Goal: Information Seeking & Learning: Check status

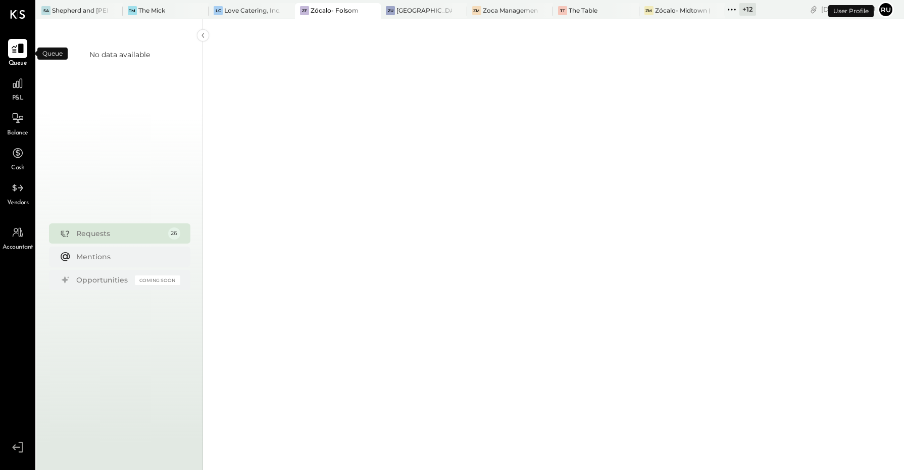
click at [20, 53] on icon at bounding box center [17, 48] width 13 height 13
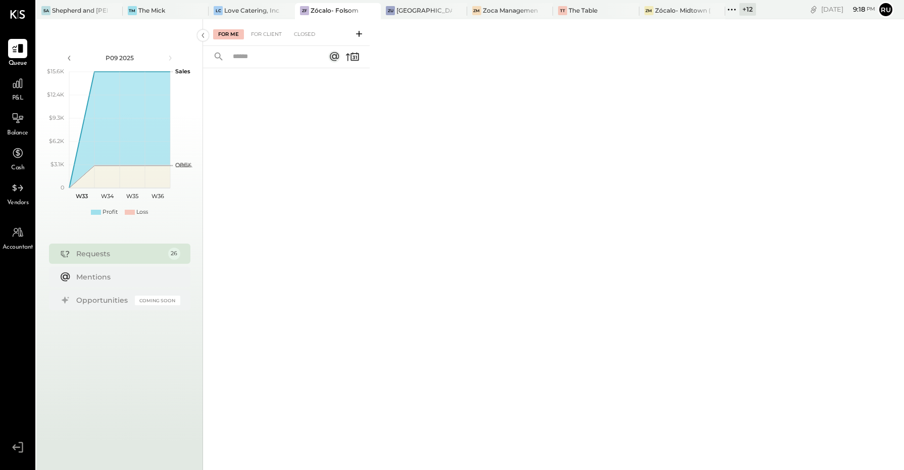
click at [331, 9] on div "Zócalo- Folsom" at bounding box center [335, 10] width 48 height 9
click at [99, 254] on div "Requests" at bounding box center [119, 254] width 87 height 10
click at [265, 35] on div "For Client" at bounding box center [266, 34] width 41 height 10
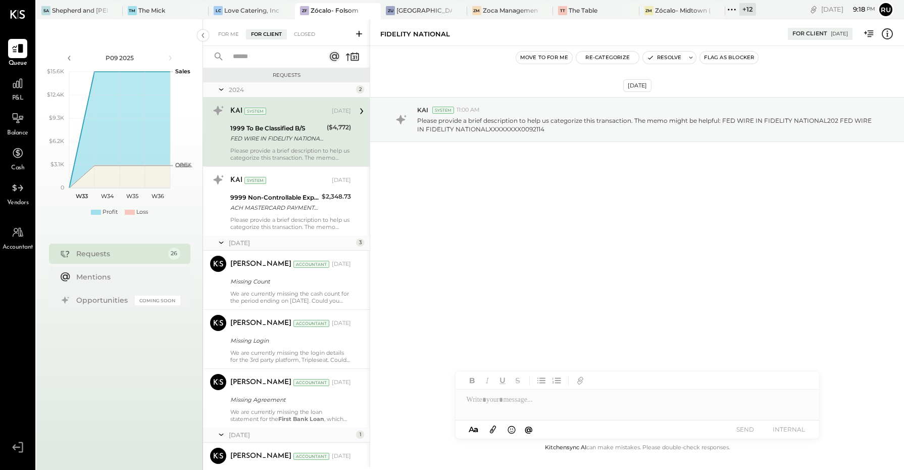
click at [252, 53] on input "text" at bounding box center [272, 56] width 91 height 17
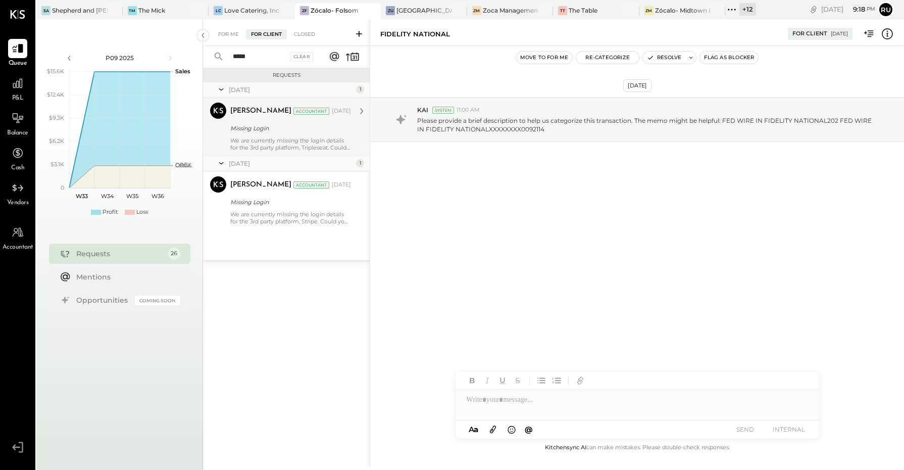
type input "*****"
click at [278, 131] on div "Missing Login" at bounding box center [289, 128] width 118 height 10
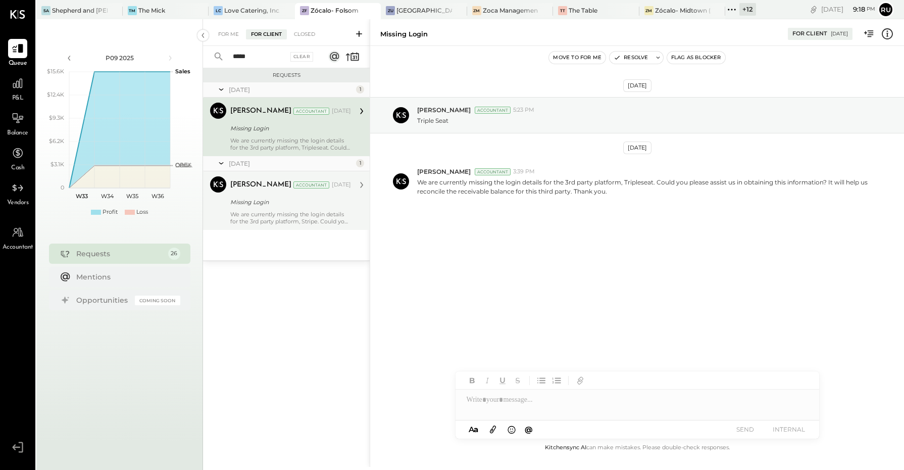
click at [249, 219] on div "We are currently missing the login details for the 3rd party platform, Stripe. …" at bounding box center [290, 218] width 121 height 14
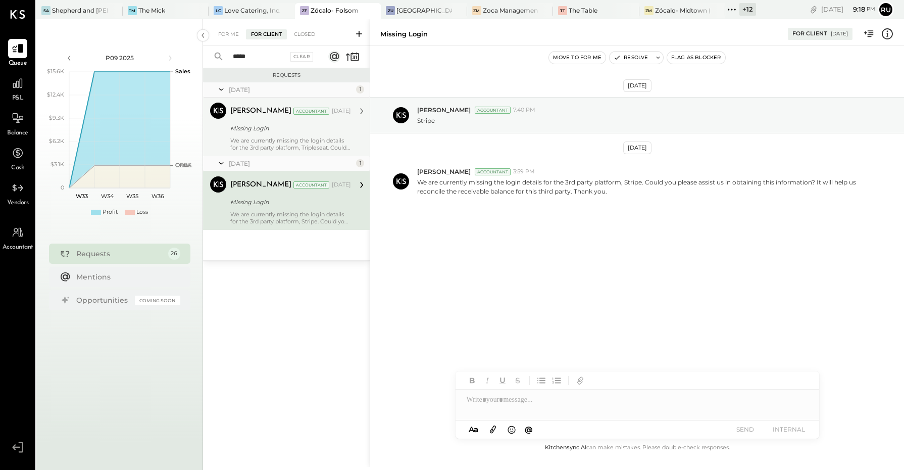
click at [273, 152] on div "[PERSON_NAME] Accountant [PERSON_NAME] Accountant [DATE] Missing Login We are c…" at bounding box center [286, 127] width 167 height 59
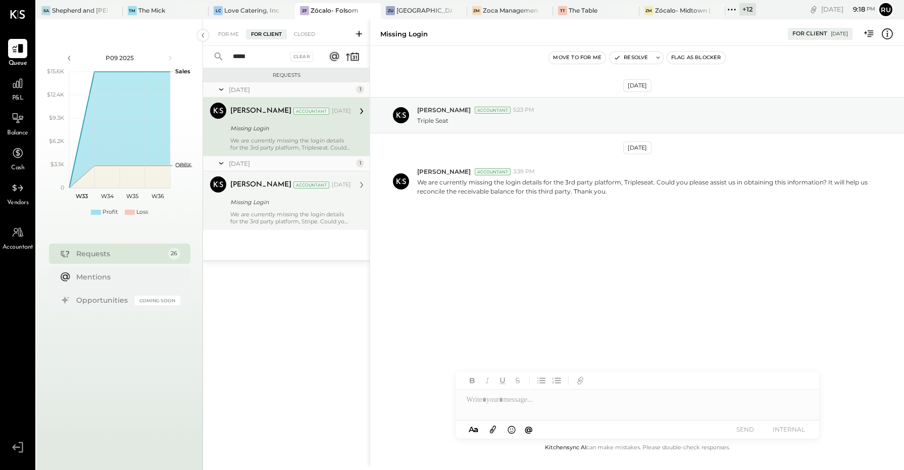
click at [286, 135] on div "[PERSON_NAME] Accountant [DATE] Missing Login We are currently missing the logi…" at bounding box center [290, 127] width 121 height 48
click at [301, 36] on div "Closed" at bounding box center [304, 34] width 31 height 10
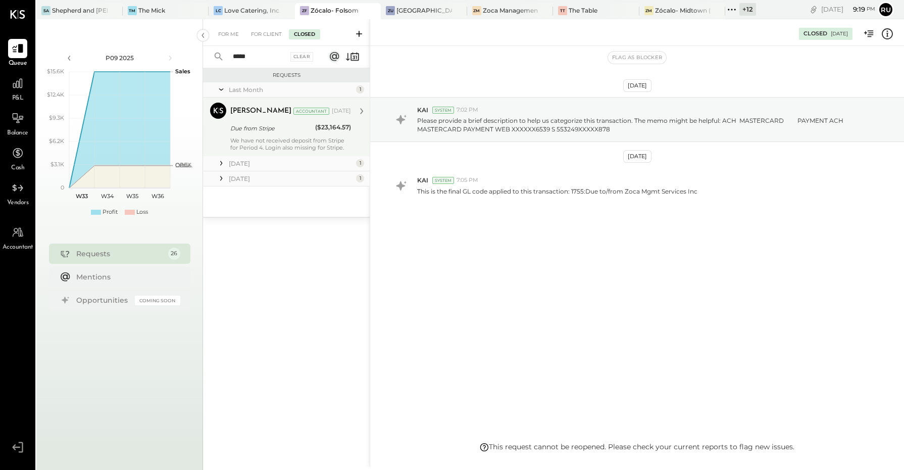
click at [258, 143] on div "We have not received deposit from Stripe for Period 4. Login also missing for S…" at bounding box center [290, 144] width 121 height 14
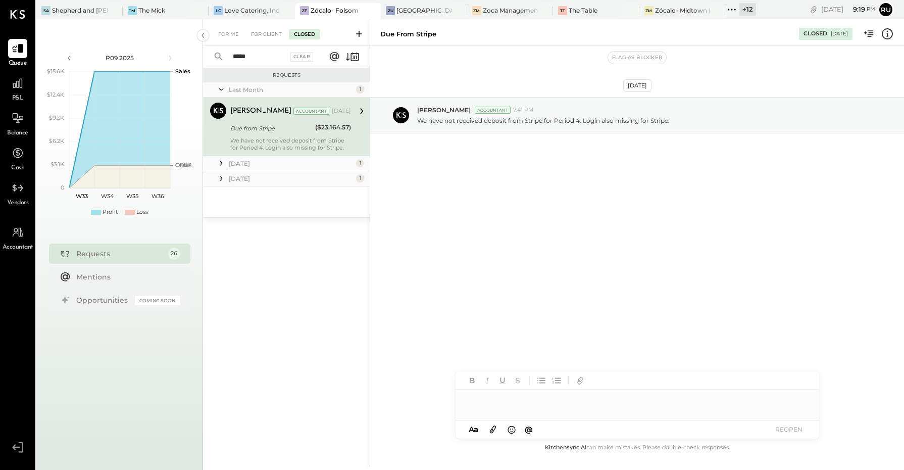
click at [220, 162] on icon at bounding box center [221, 163] width 10 height 10
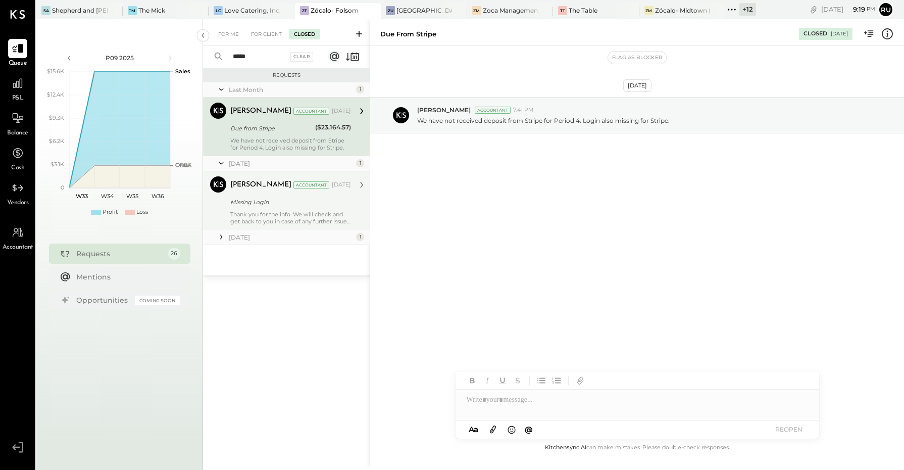
click at [276, 208] on div "Missing Login" at bounding box center [289, 202] width 118 height 12
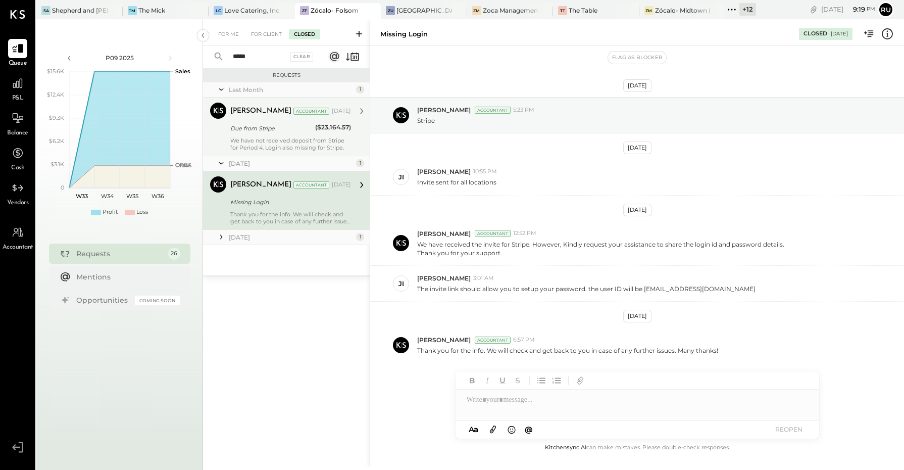
click at [219, 236] on icon at bounding box center [221, 237] width 10 height 10
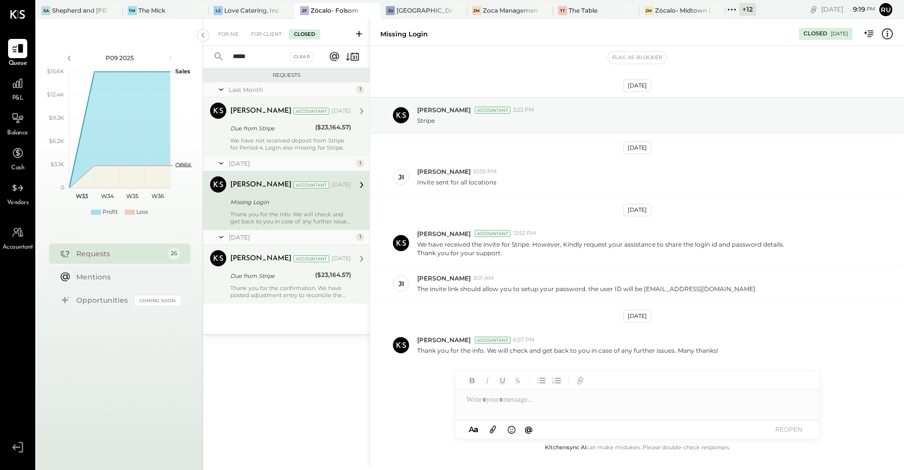
click at [249, 271] on div "Due from Stripe" at bounding box center [271, 276] width 82 height 10
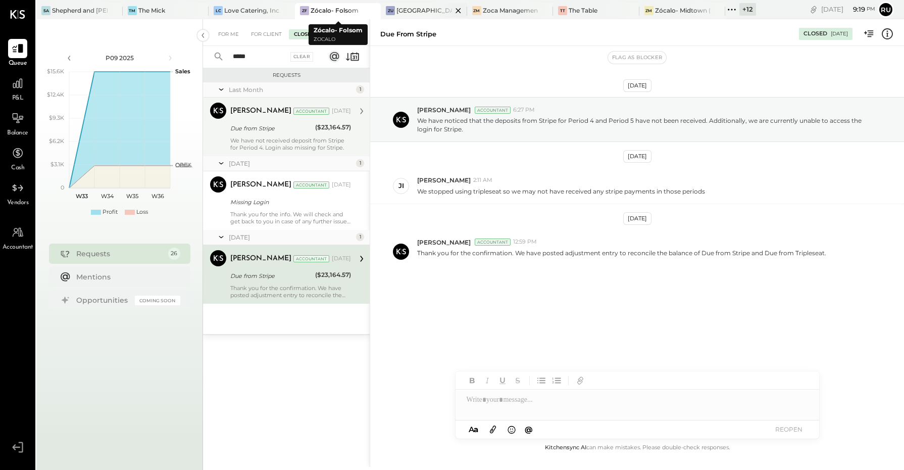
click at [417, 8] on div "[GEOGRAPHIC_DATA]" at bounding box center [425, 10] width 56 height 9
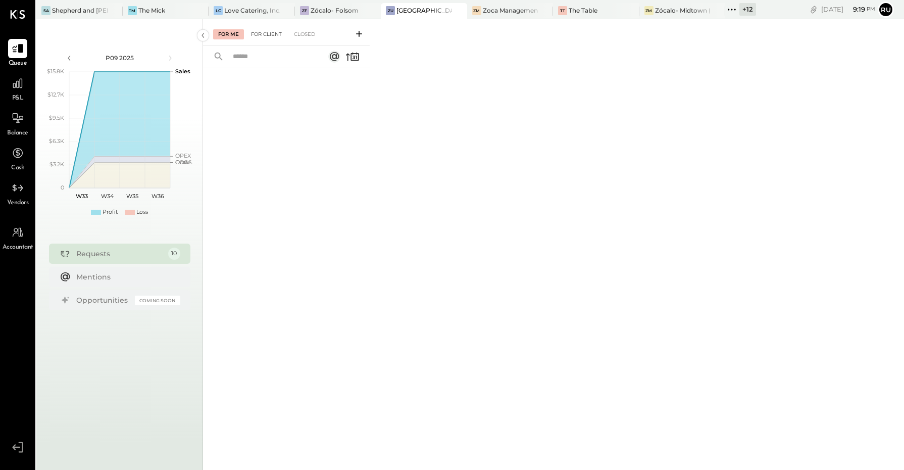
click at [266, 31] on div "For Client" at bounding box center [266, 34] width 41 height 10
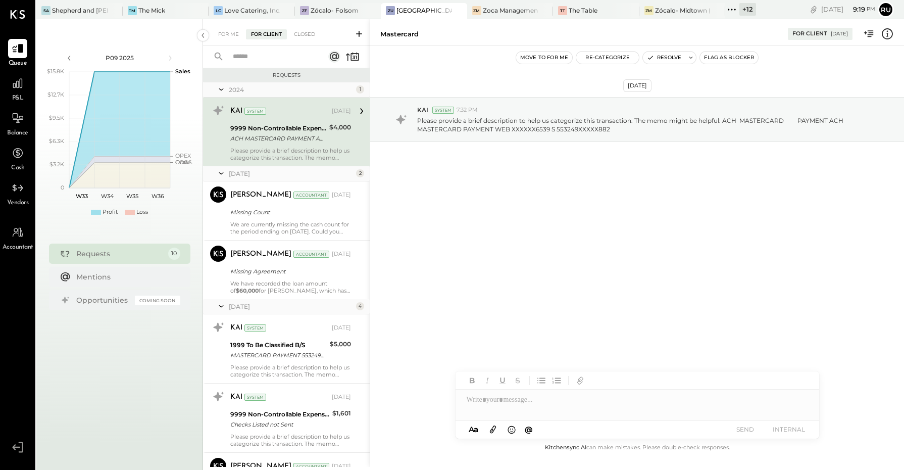
click at [259, 53] on input "text" at bounding box center [272, 56] width 91 height 17
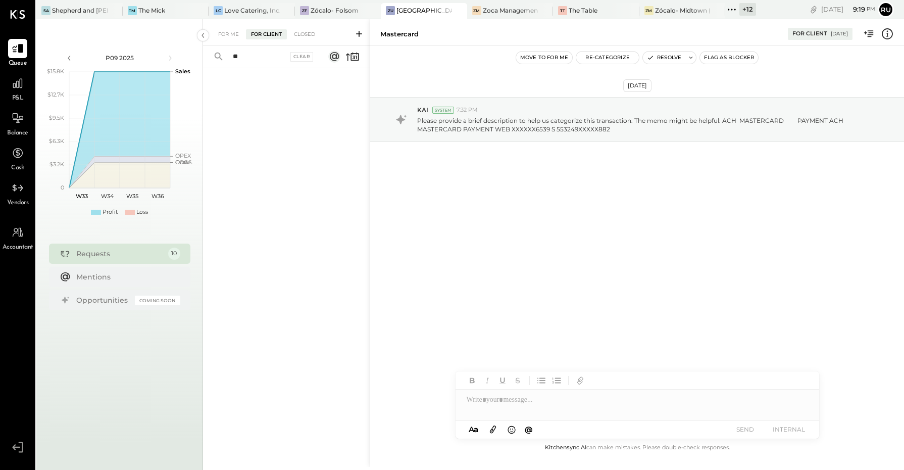
type input "*"
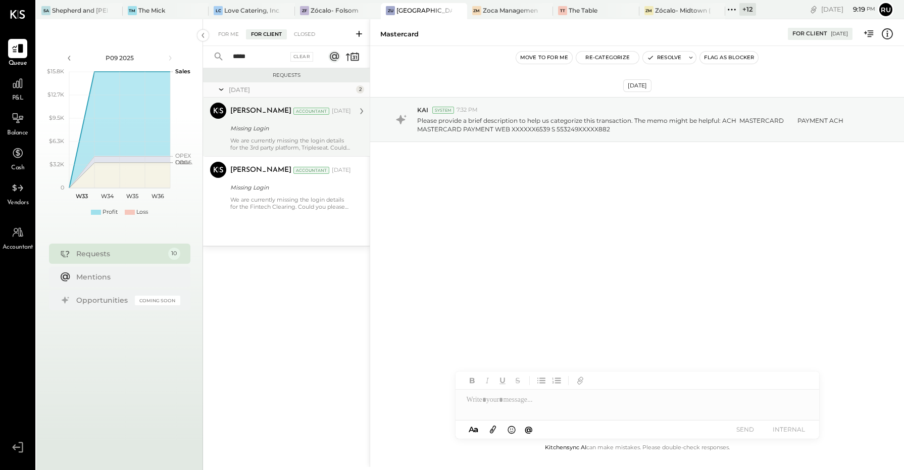
type input "*****"
click at [276, 142] on div "We are currently missing the login details for the 3rd party platform, Triplese…" at bounding box center [290, 144] width 121 height 14
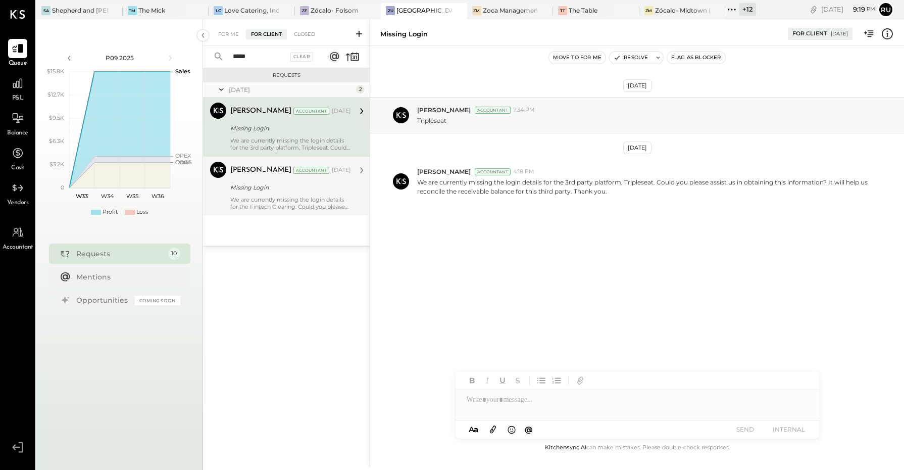
click at [257, 205] on div "We are currently missing the login details for the Fintech Clearing. Could you …" at bounding box center [290, 203] width 121 height 14
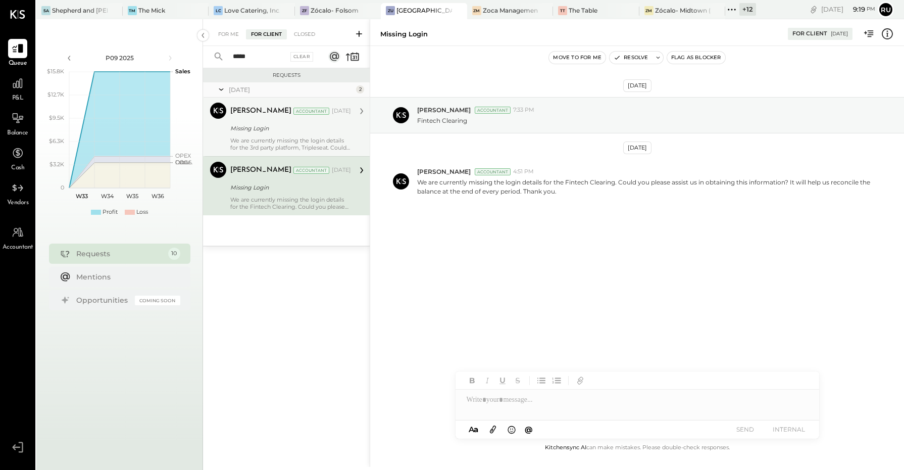
click at [357, 31] on icon at bounding box center [359, 34] width 10 height 10
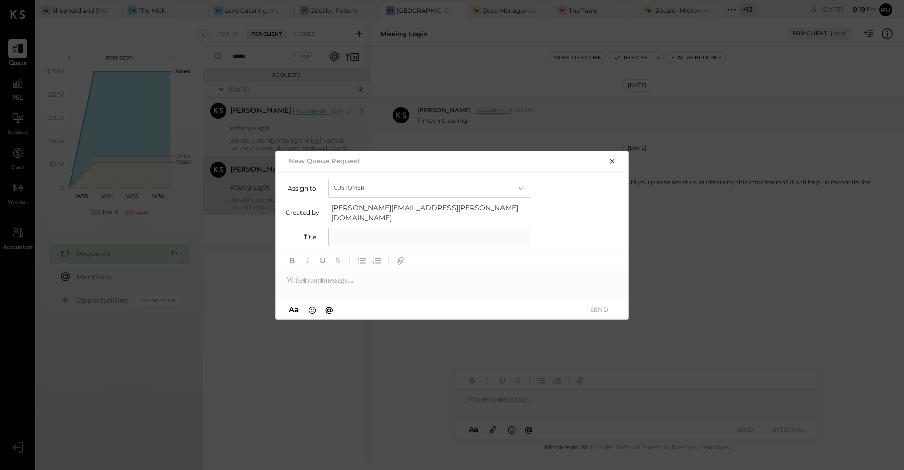
click at [342, 232] on input "text" at bounding box center [429, 237] width 202 height 18
type input "*"
click at [339, 231] on input "**********" at bounding box center [402, 237] width 148 height 18
type input "**********"
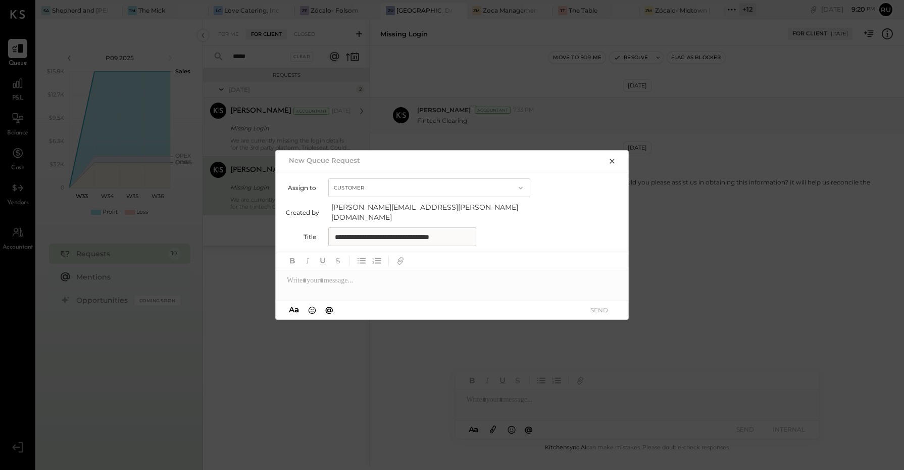
click at [347, 280] on div at bounding box center [453, 280] width 354 height 20
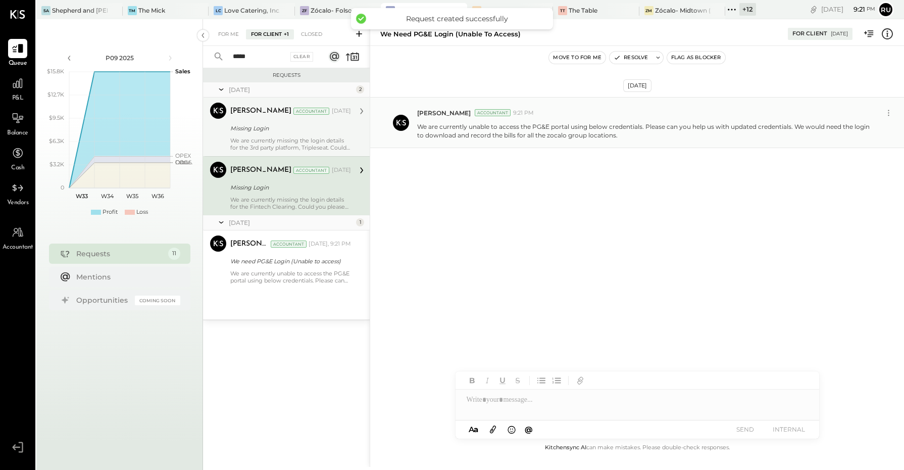
click at [633, 132] on p "We are currently unable to access the PG&E portal using below credentials. Plea…" at bounding box center [644, 130] width 455 height 17
click at [890, 111] on icon at bounding box center [889, 113] width 11 height 11
click at [863, 132] on button "Edit Message" at bounding box center [862, 130] width 68 height 17
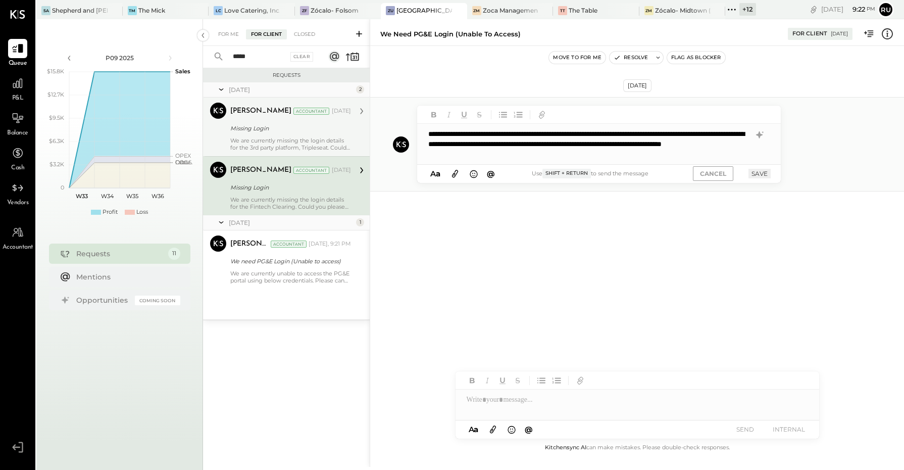
click at [586, 155] on div "**********" at bounding box center [599, 144] width 364 height 40
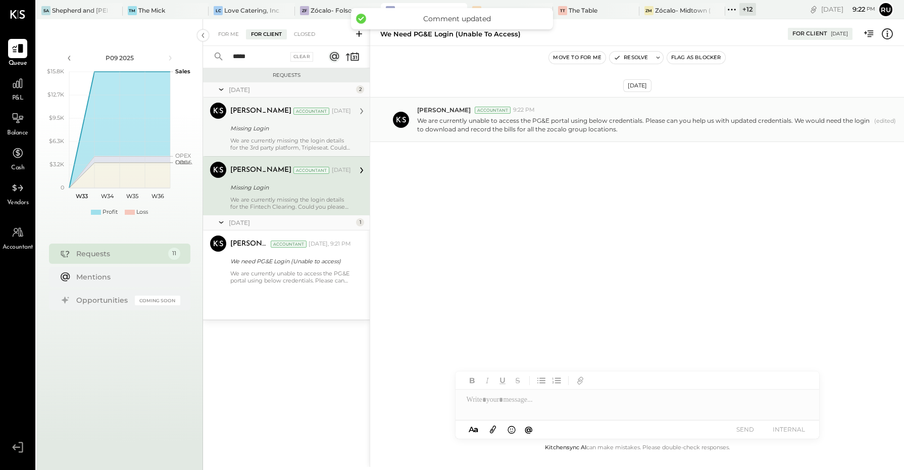
click at [688, 118] on p "We are currently unable to access the PG&E portal using below credentials. Plea…" at bounding box center [643, 124] width 453 height 17
click at [849, 115] on div "We are currently unable to access the PG&E portal using below credentials. Plea…" at bounding box center [656, 123] width 479 height 19
click at [803, 123] on p "We are currently unable to access the PG&E portal using below credentials. Plea…" at bounding box center [643, 124] width 453 height 17
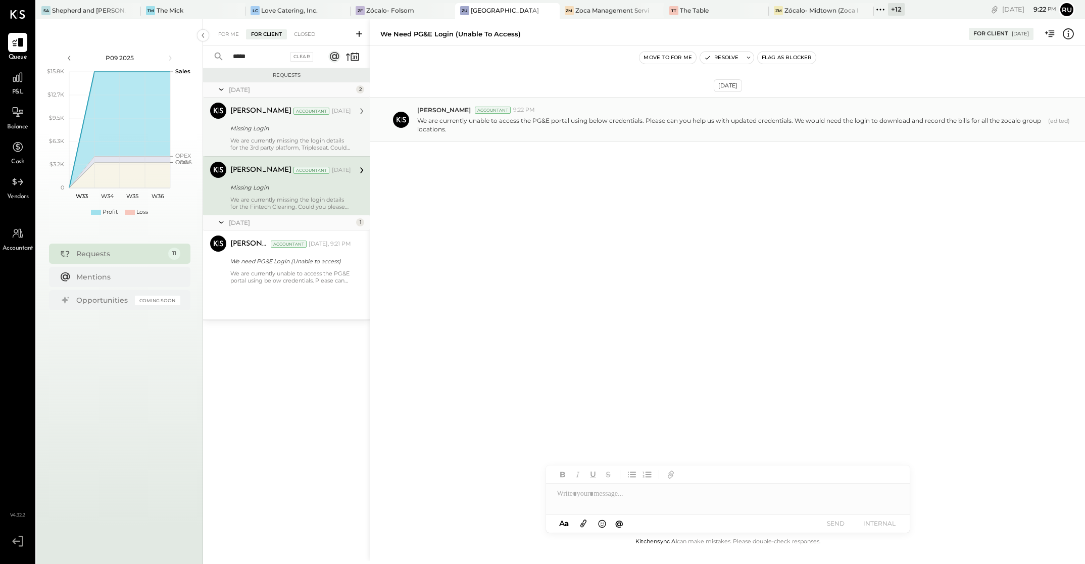
click at [904, 121] on p "We are currently unable to access the PG&E portal using below credentials. Plea…" at bounding box center [730, 124] width 627 height 17
click at [831, 122] on p "We are currently unable to access the PG&E portal using below credentials. Plea…" at bounding box center [730, 124] width 627 height 17
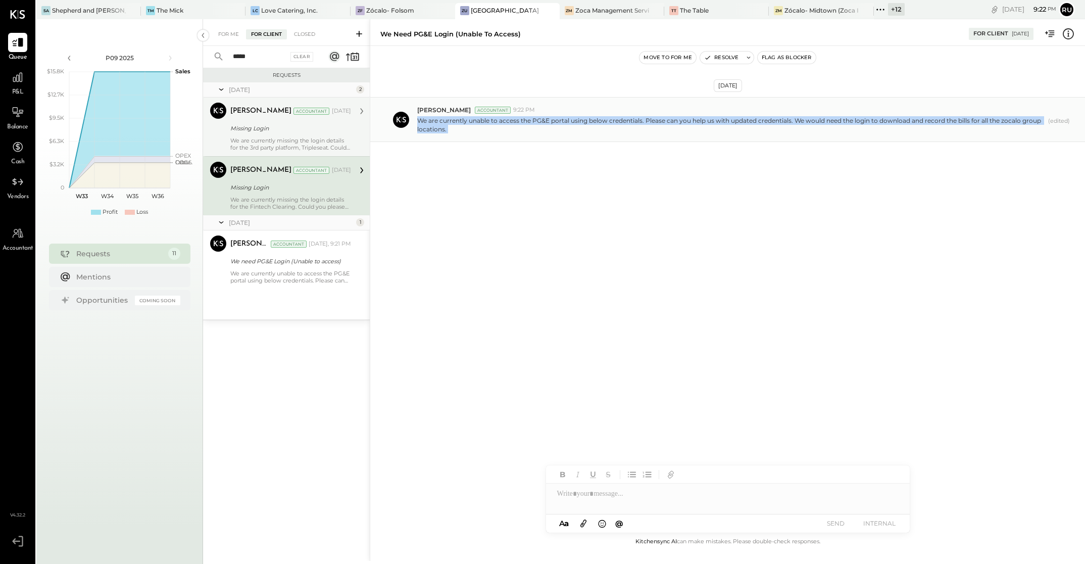
click at [831, 122] on p "We are currently unable to access the PG&E portal using below credentials. Plea…" at bounding box center [730, 124] width 627 height 17
click at [480, 204] on div "[DATE] [PERSON_NAME] Accountant 9:22 PM We are currently unable to access the P…" at bounding box center [727, 144] width 715 height 147
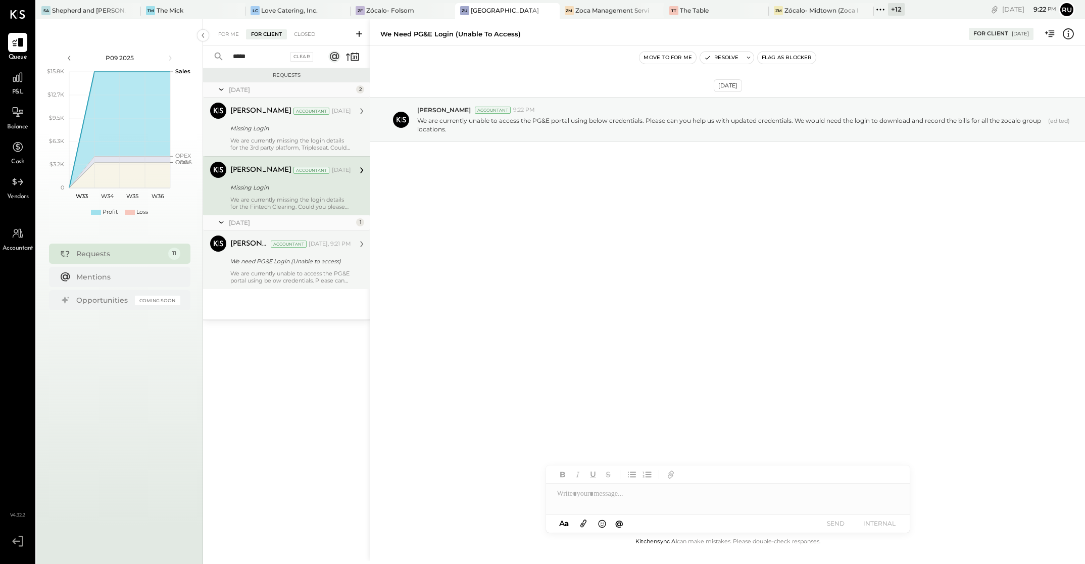
click at [241, 272] on div "We are currently unable to access the PG&E portal using below credentials. Plea…" at bounding box center [290, 277] width 121 height 14
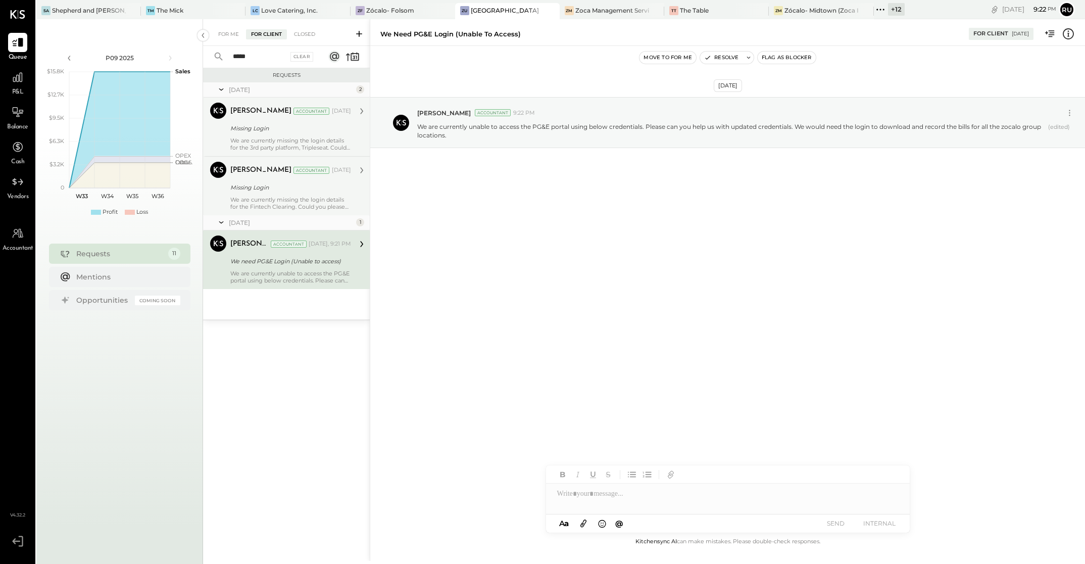
drag, startPoint x: 323, startPoint y: 258, endPoint x: 301, endPoint y: 270, distance: 25.6
click at [301, 270] on div "We are currently unable to access the PG&E portal using below credentials. Plea…" at bounding box center [290, 277] width 121 height 14
click at [463, 132] on p "We are currently unable to access the PG&E portal using below credentials. Plea…" at bounding box center [730, 130] width 627 height 17
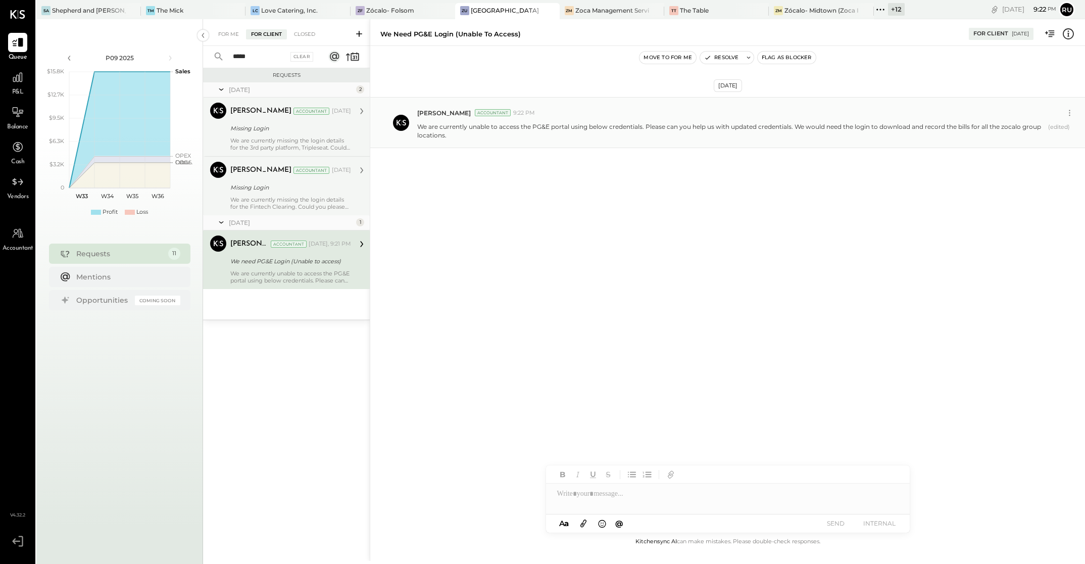
click at [463, 132] on p "We are currently unable to access the PG&E portal using below credentials. Plea…" at bounding box center [730, 130] width 627 height 17
click at [463, 122] on div "We are currently unable to access the PG&E portal using below credentials. Plea…" at bounding box center [747, 129] width 660 height 19
click at [904, 111] on icon at bounding box center [1069, 113] width 11 height 11
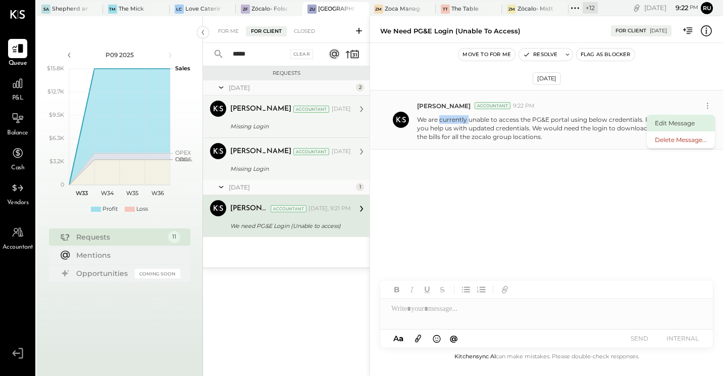
click at [673, 125] on button "Edit Message" at bounding box center [681, 123] width 68 height 17
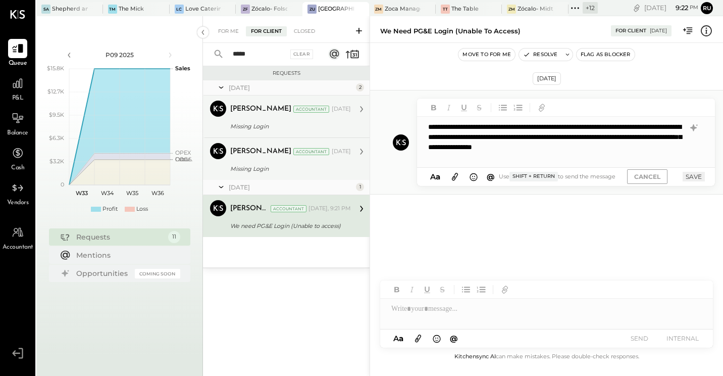
click at [472, 159] on div "**********" at bounding box center [566, 142] width 298 height 51
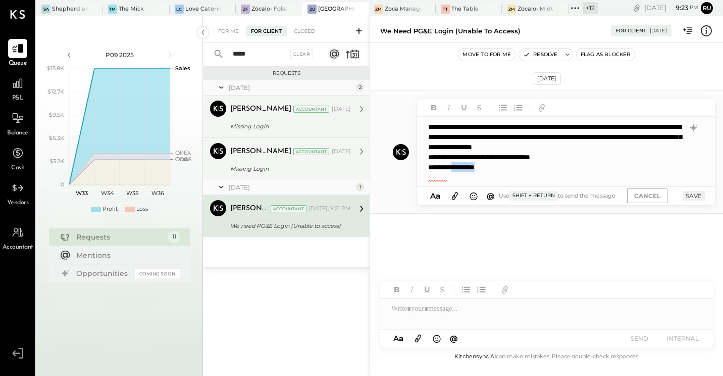
scroll to position [1, 0]
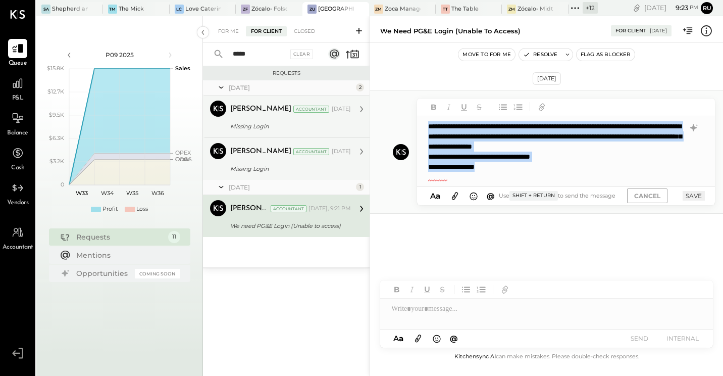
drag, startPoint x: 511, startPoint y: 178, endPoint x: 423, endPoint y: 124, distance: 103.5
click at [423, 124] on div "**********" at bounding box center [565, 151] width 297 height 70
copy div "**********"
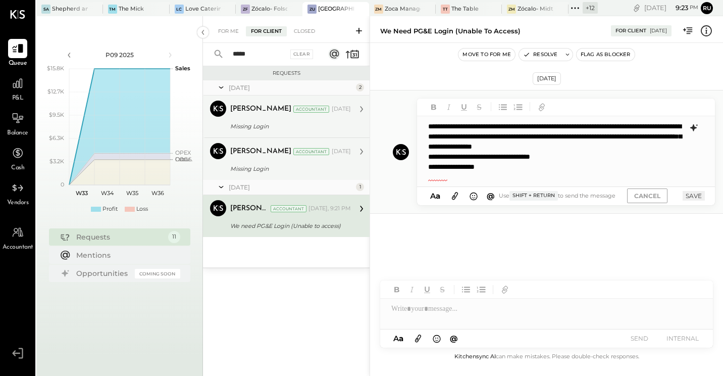
click at [696, 124] on icon at bounding box center [694, 128] width 12 height 12
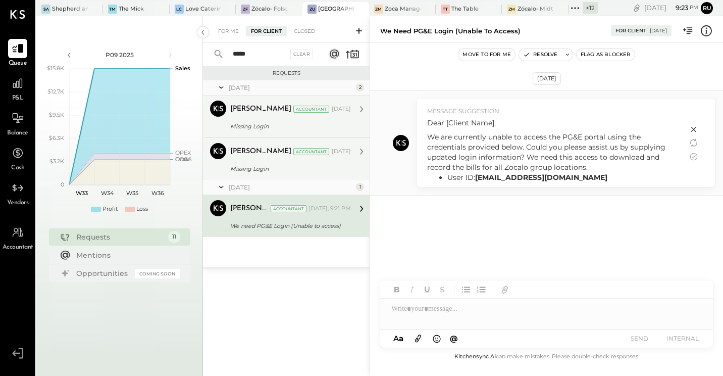
click at [499, 123] on p "Dear [Client Name]," at bounding box center [552, 123] width 251 height 10
drag, startPoint x: 429, startPoint y: 121, endPoint x: 496, endPoint y: 121, distance: 66.7
click at [496, 121] on p "Dear [Client Name]," at bounding box center [552, 123] width 251 height 10
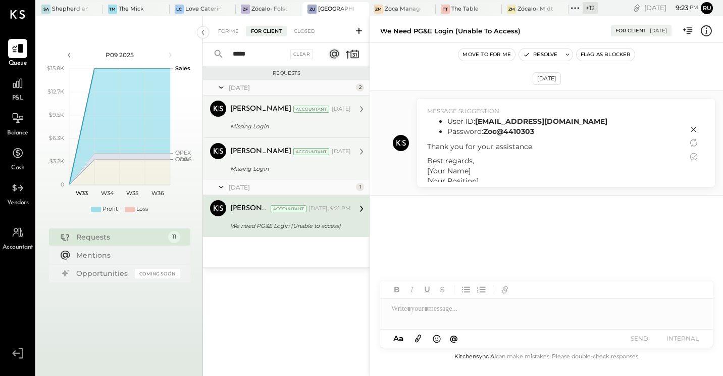
scroll to position [0, 0]
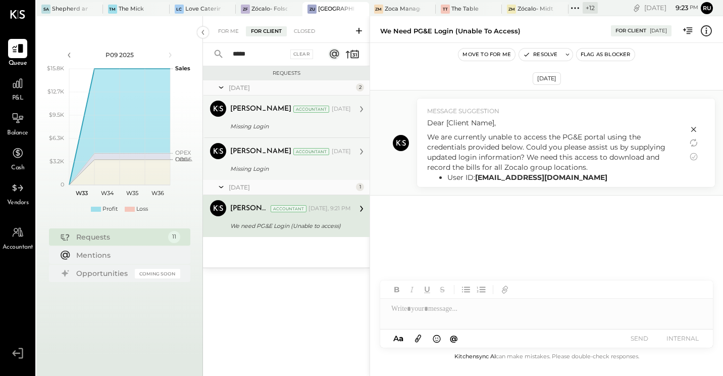
click at [503, 128] on p "Dear [Client Name]," at bounding box center [552, 123] width 251 height 10
drag, startPoint x: 503, startPoint y: 122, endPoint x: 425, endPoint y: 123, distance: 77.3
click at [425, 123] on div "MESSAGE SUGGESTION Dear [Client Name], We are currently unable to access the PG…" at bounding box center [552, 143] width 271 height 88
click at [697, 156] on icon at bounding box center [695, 157] width 8 height 8
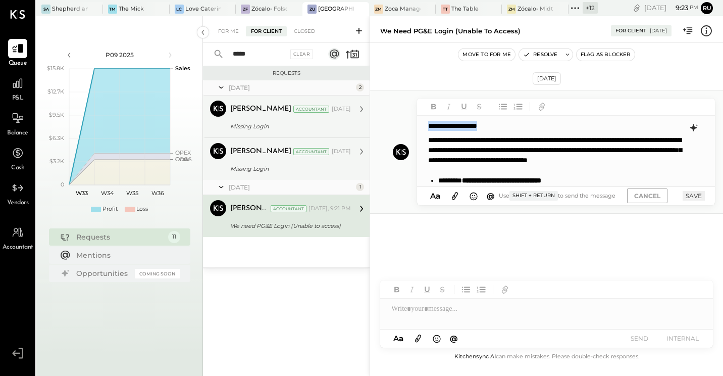
drag, startPoint x: 506, startPoint y: 128, endPoint x: 429, endPoint y: 125, distance: 77.3
click at [429, 125] on p "**********" at bounding box center [555, 126] width 255 height 10
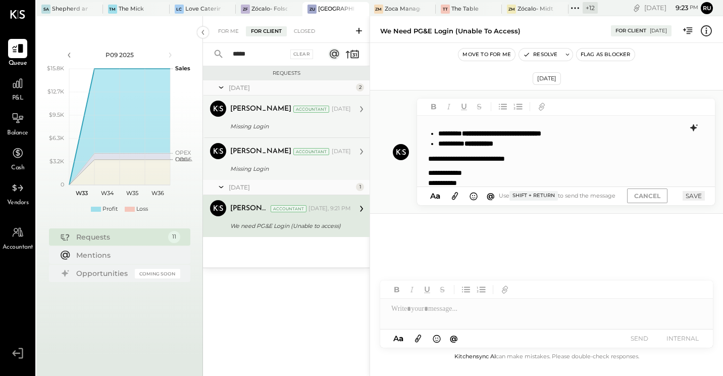
scroll to position [50, 0]
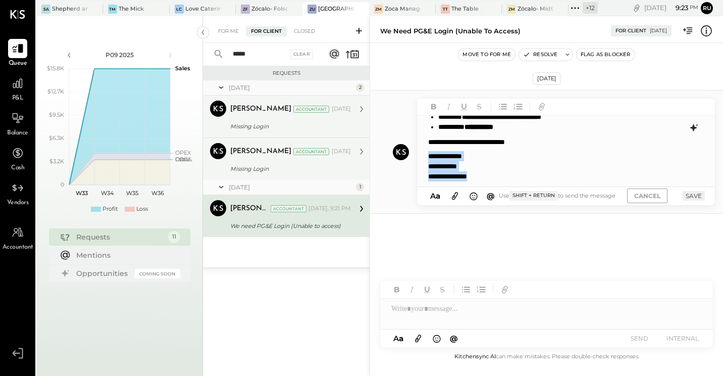
drag, startPoint x: 428, startPoint y: 156, endPoint x: 482, endPoint y: 177, distance: 58.7
click at [482, 177] on div "**********" at bounding box center [565, 151] width 297 height 71
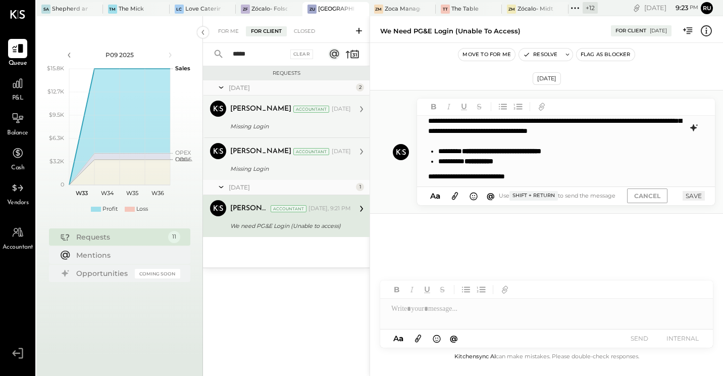
scroll to position [0, 0]
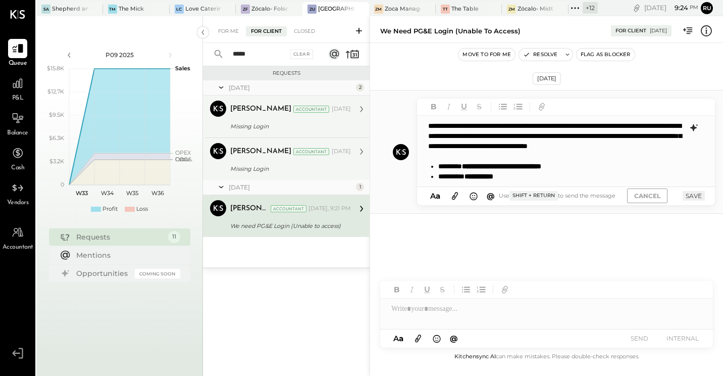
click at [689, 195] on button "SAVE" at bounding box center [694, 196] width 22 height 10
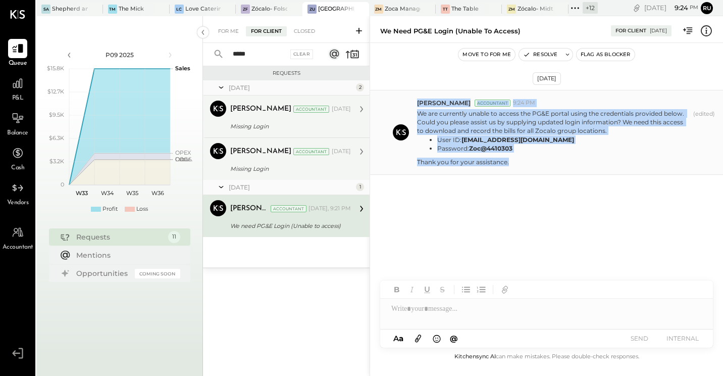
drag, startPoint x: 509, startPoint y: 164, endPoint x: 411, endPoint y: 109, distance: 112.4
click at [411, 109] on div "[PERSON_NAME] Accountant 9:24 PM We are currently unable to access the PG&E por…" at bounding box center [546, 132] width 353 height 85
copy div "[PERSON_NAME] Accountant 9:24 PM We are currently unable to access the PG&E por…"
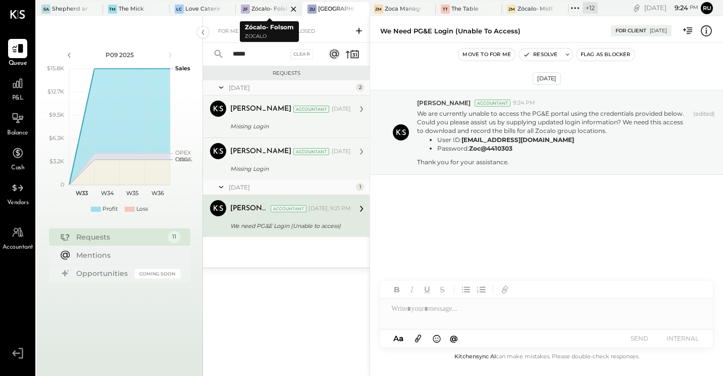
click at [263, 9] on div "Zócalo- Folsom" at bounding box center [270, 9] width 36 height 8
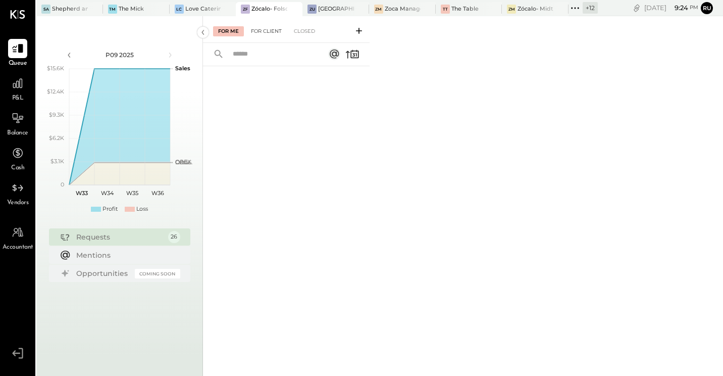
click at [261, 32] on div "For Client" at bounding box center [266, 31] width 41 height 10
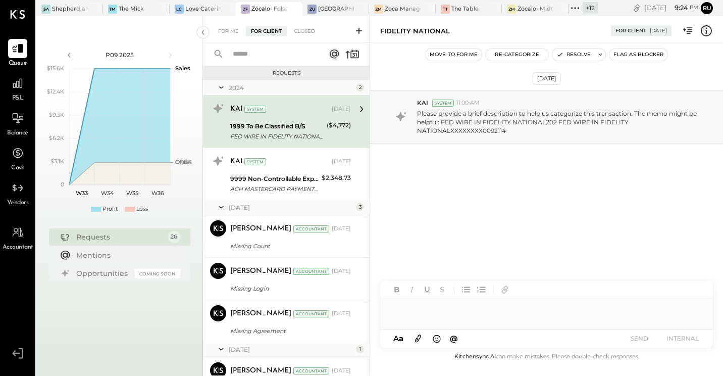
click at [261, 56] on input "text" at bounding box center [272, 54] width 91 height 17
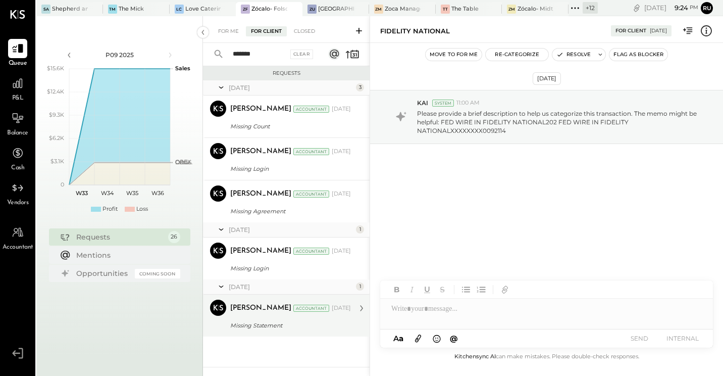
type input "*******"
click at [254, 325] on div "Missing Statement" at bounding box center [289, 325] width 118 height 10
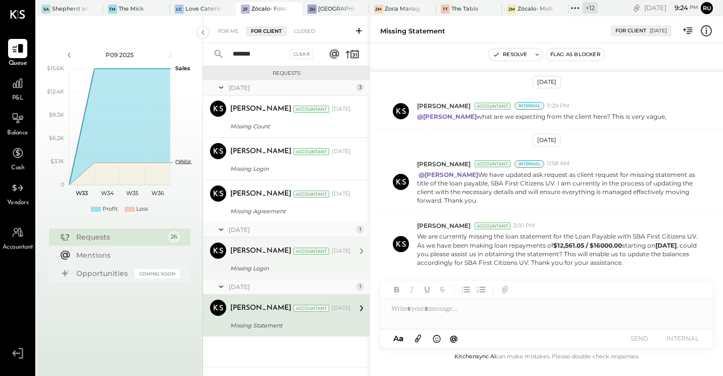
click at [258, 268] on div "Missing Login" at bounding box center [289, 268] width 118 height 10
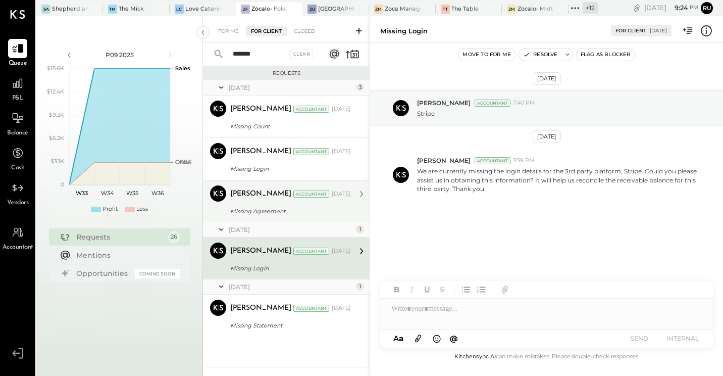
click at [262, 214] on div "Missing Agreement" at bounding box center [289, 211] width 118 height 10
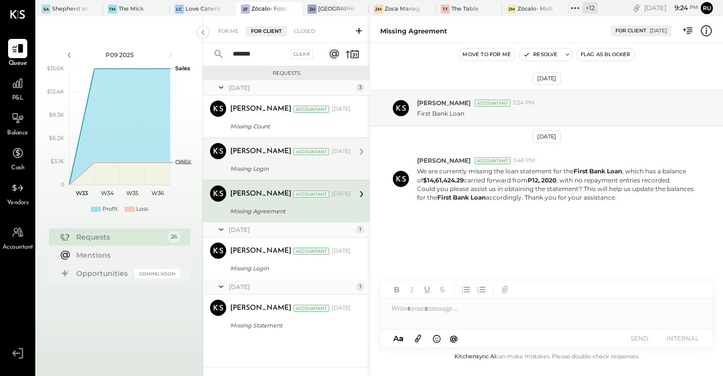
click at [262, 164] on div "Missing Login" at bounding box center [289, 169] width 118 height 10
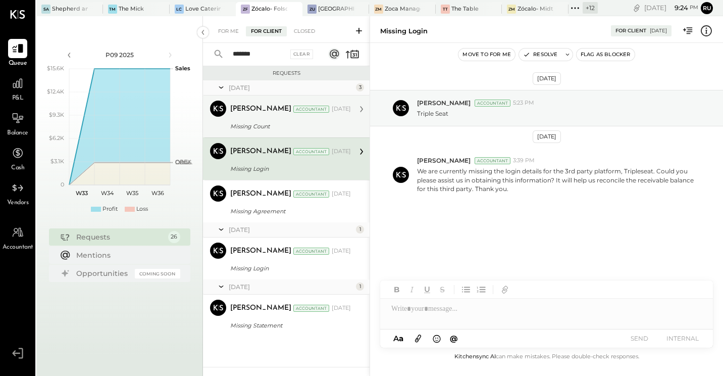
click at [266, 124] on div "Missing Count" at bounding box center [289, 126] width 118 height 10
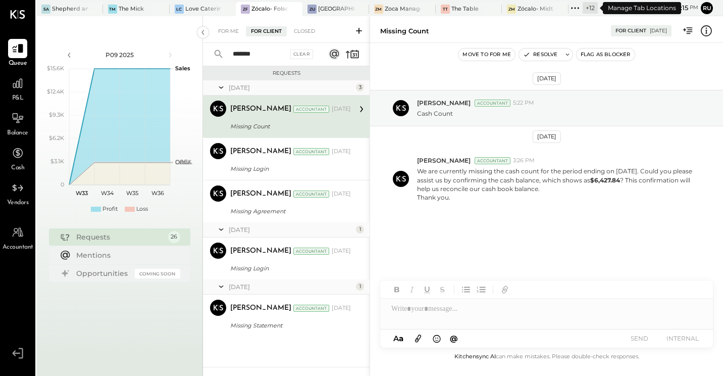
click at [591, 8] on div "+ 12" at bounding box center [590, 8] width 15 height 12
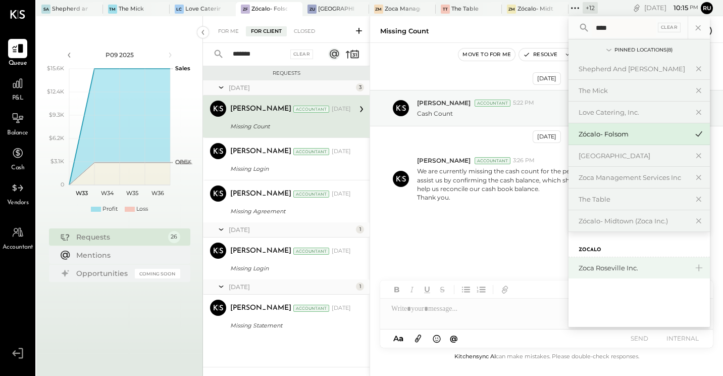
type input "****"
click at [619, 267] on div "Zoca Roseville Inc." at bounding box center [633, 268] width 109 height 10
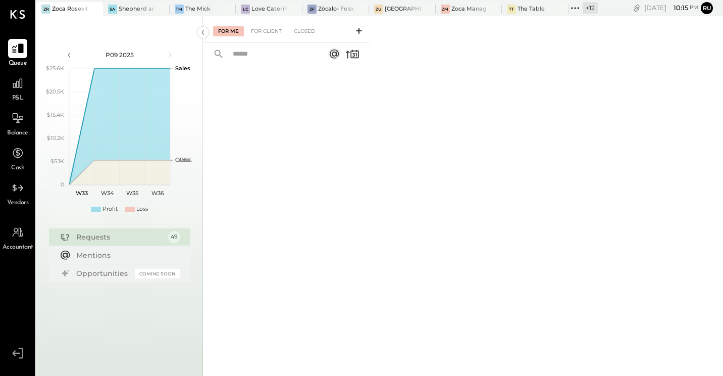
click at [18, 49] on icon at bounding box center [17, 48] width 13 height 13
click at [105, 240] on div "Requests" at bounding box center [119, 237] width 87 height 10
click at [272, 29] on div "For Client" at bounding box center [266, 31] width 41 height 10
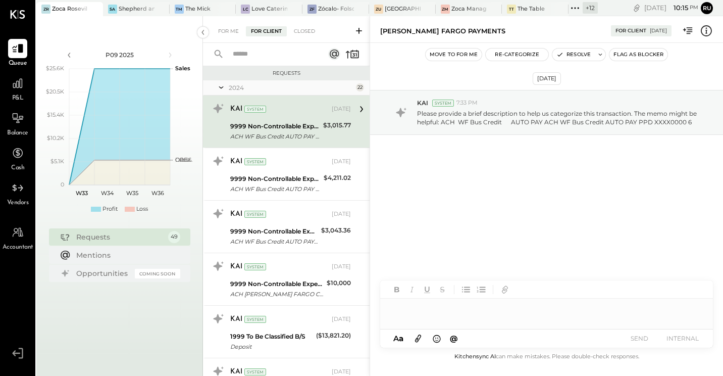
click at [257, 56] on input "text" at bounding box center [272, 54] width 91 height 17
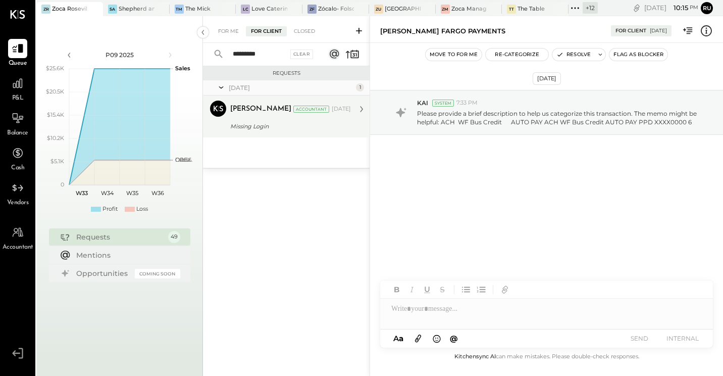
type input "*********"
click at [252, 128] on div "Missing Login" at bounding box center [289, 126] width 118 height 10
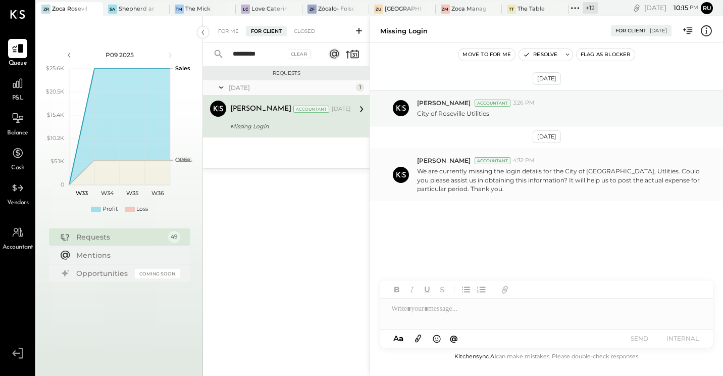
click at [459, 189] on p "We are currently missing the login details for the City of [GEOGRAPHIC_DATA], U…" at bounding box center [558, 180] width 283 height 26
click at [422, 311] on div at bounding box center [546, 309] width 333 height 20
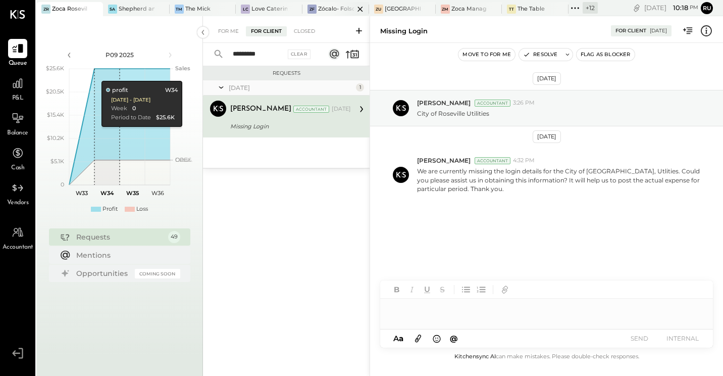
click at [342, 8] on div at bounding box center [351, 9] width 35 height 14
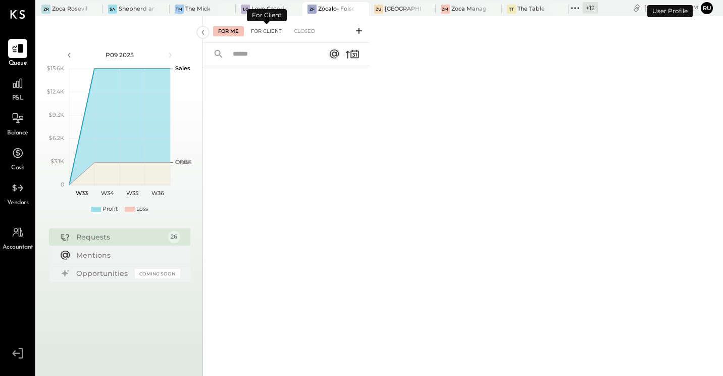
click at [270, 32] on div "For Client" at bounding box center [266, 31] width 41 height 10
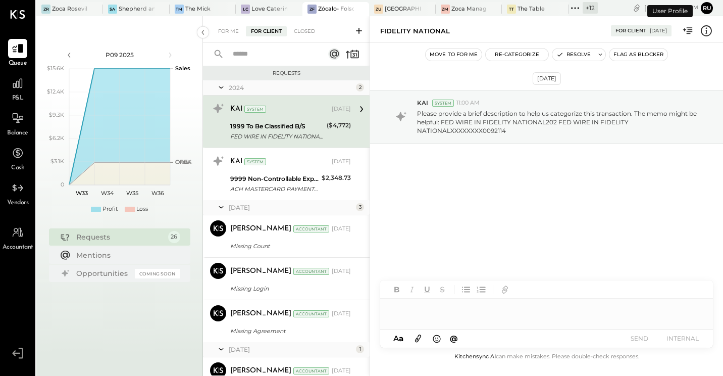
click at [262, 59] on input "text" at bounding box center [272, 54] width 91 height 17
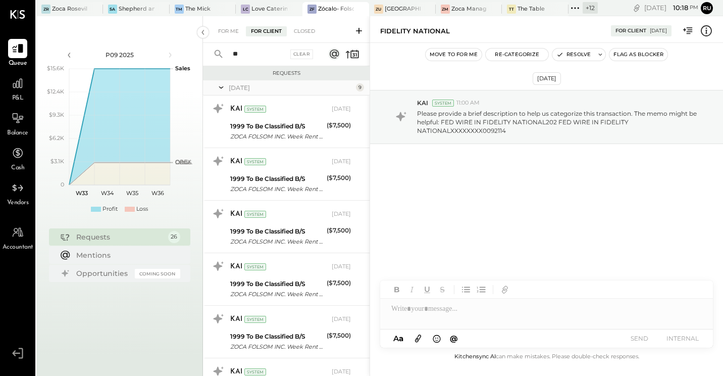
type input "*"
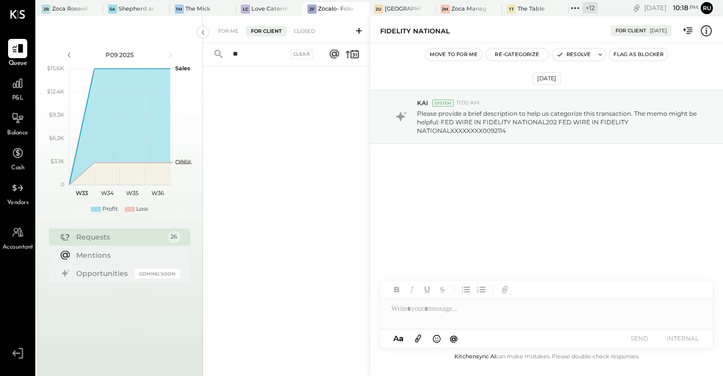
type input "*"
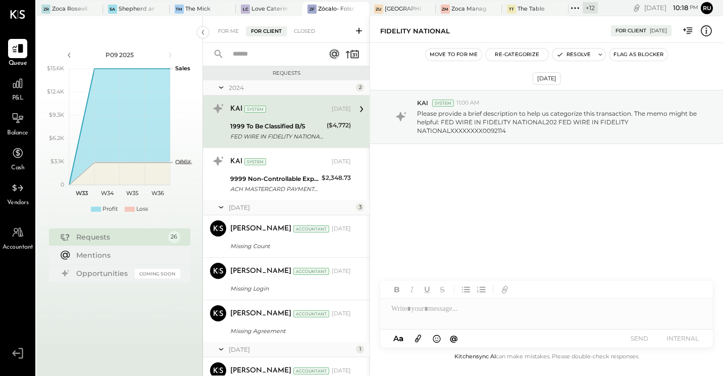
click at [360, 30] on icon at bounding box center [359, 31] width 10 height 10
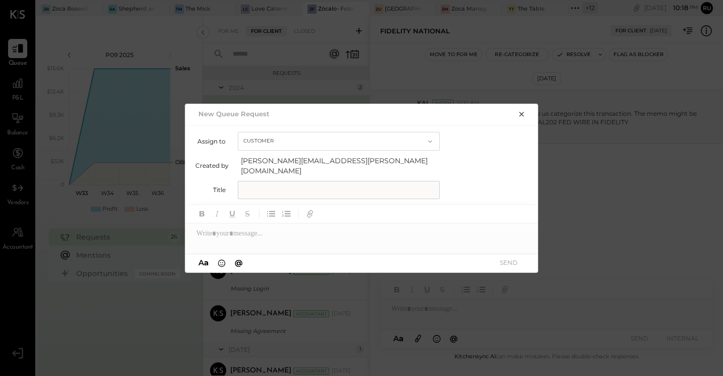
click at [266, 186] on input "text" at bounding box center [339, 190] width 202 height 18
type input "*"
type input "**********"
click at [231, 230] on div at bounding box center [362, 233] width 354 height 20
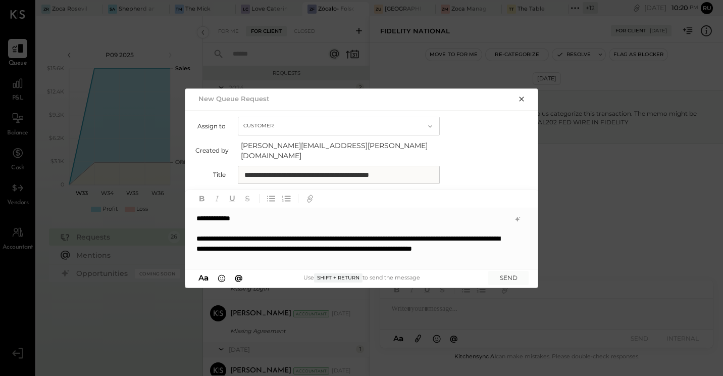
click at [479, 242] on div "**********" at bounding box center [353, 248] width 312 height 30
click at [349, 251] on div "**********" at bounding box center [353, 248] width 312 height 30
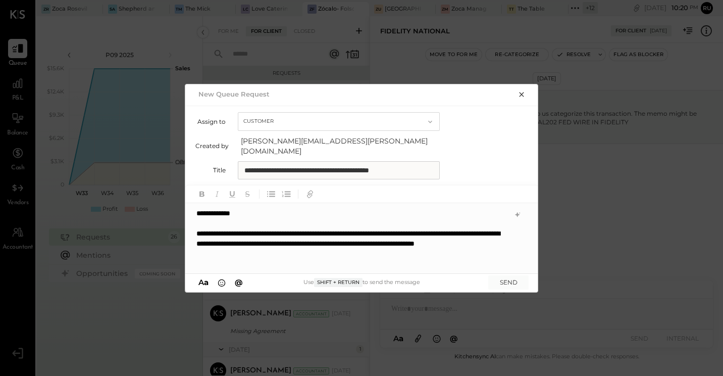
scroll to position [1, 0]
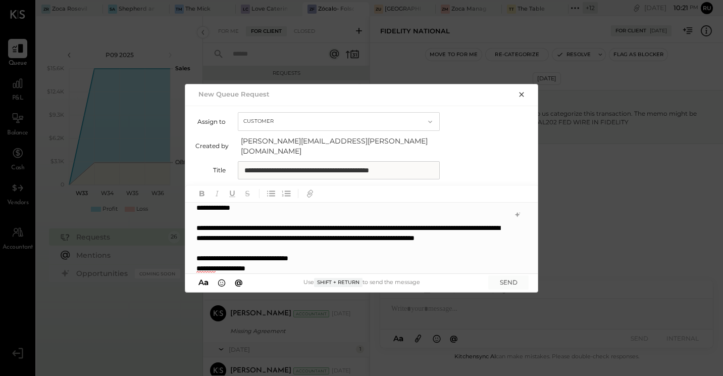
click at [346, 242] on div "**********" at bounding box center [352, 238] width 310 height 30
click at [354, 233] on div "**********" at bounding box center [352, 238] width 310 height 30
click at [346, 245] on div "**********" at bounding box center [352, 238] width 310 height 30
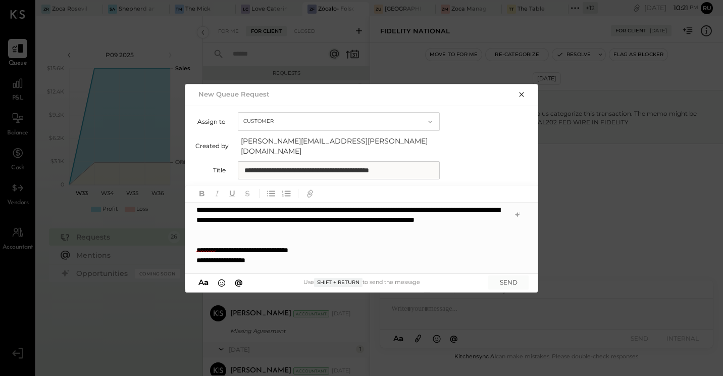
scroll to position [40, 0]
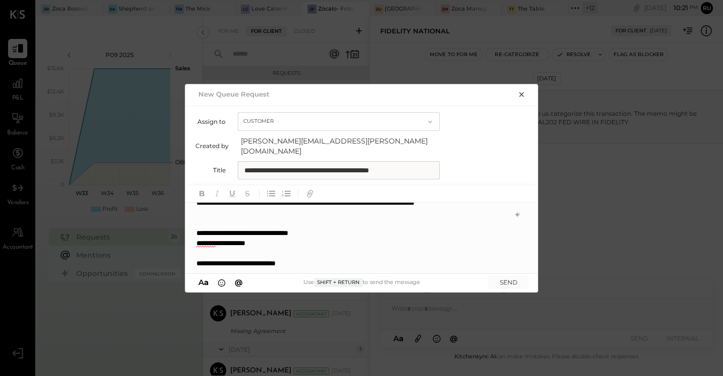
click at [308, 258] on div "**********" at bounding box center [352, 263] width 310 height 10
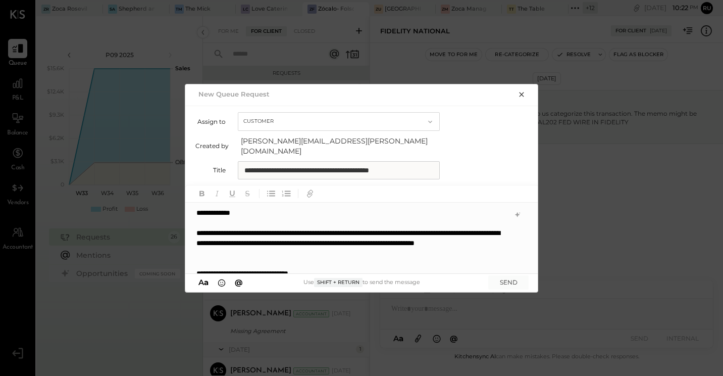
click at [237, 209] on div "**********" at bounding box center [361, 238] width 353 height 71
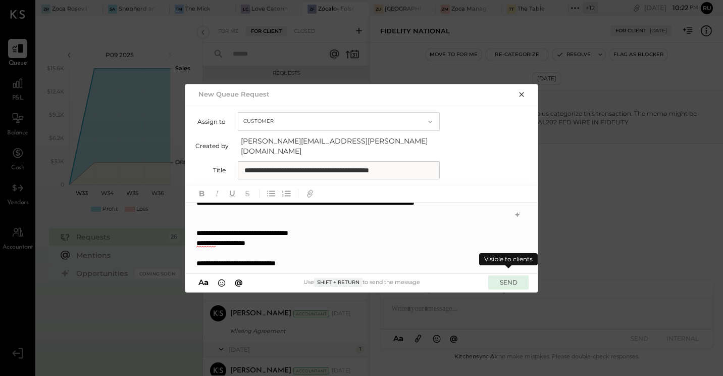
click at [508, 277] on button "SEND" at bounding box center [509, 282] width 40 height 14
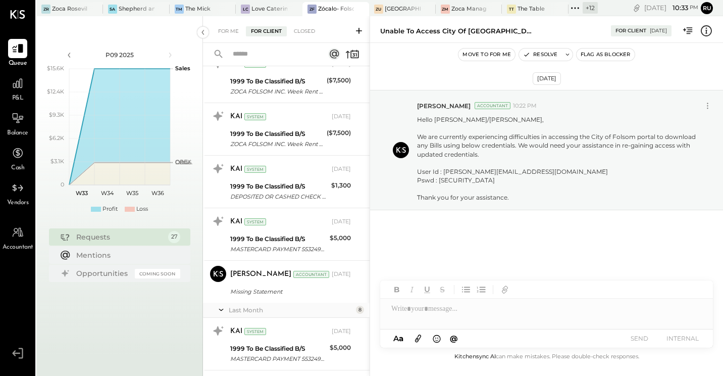
scroll to position [666, 0]
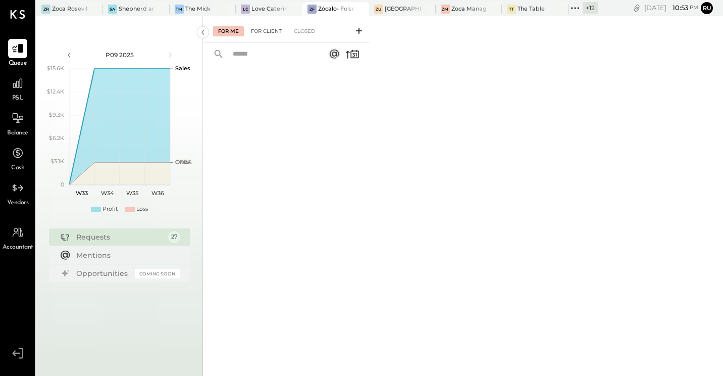
click at [264, 31] on div "For Client" at bounding box center [266, 31] width 41 height 10
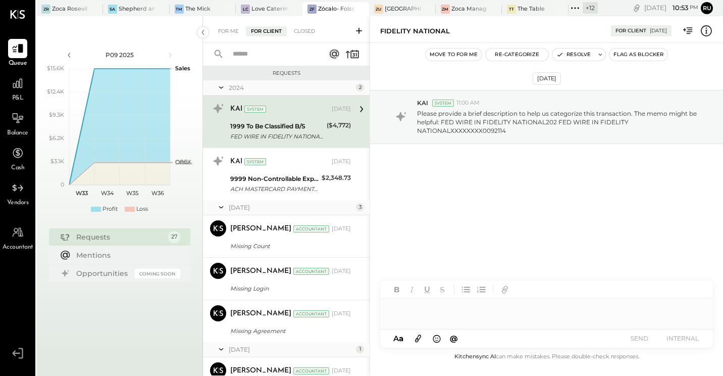
click at [254, 58] on input "text" at bounding box center [272, 54] width 91 height 17
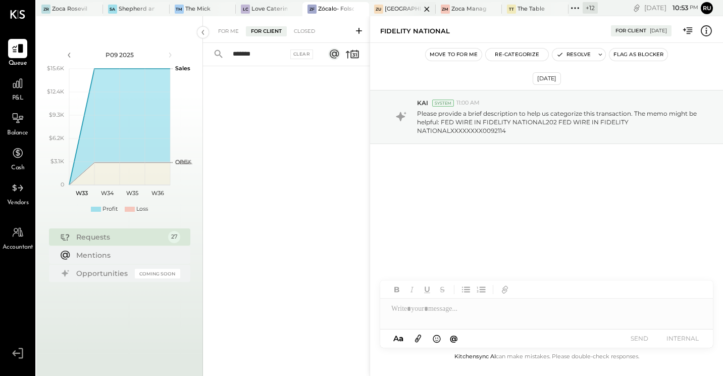
type input "*******"
click at [402, 11] on div at bounding box center [418, 9] width 35 height 14
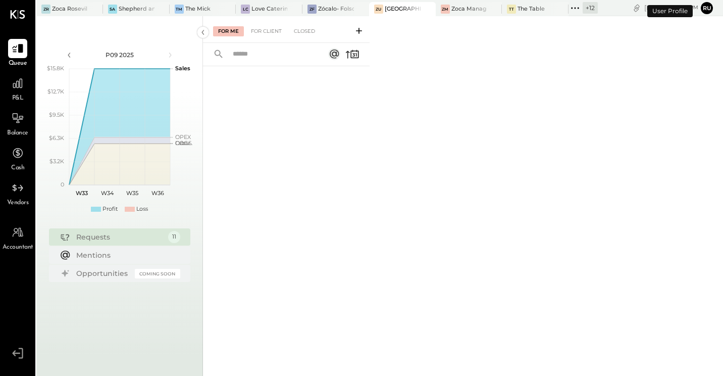
click at [252, 57] on input "text" at bounding box center [272, 54] width 91 height 17
click at [268, 31] on div "For Client" at bounding box center [266, 31] width 41 height 10
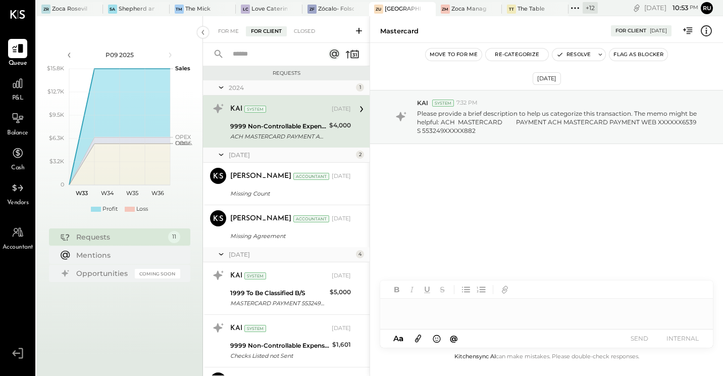
click at [238, 57] on input "text" at bounding box center [272, 54] width 91 height 17
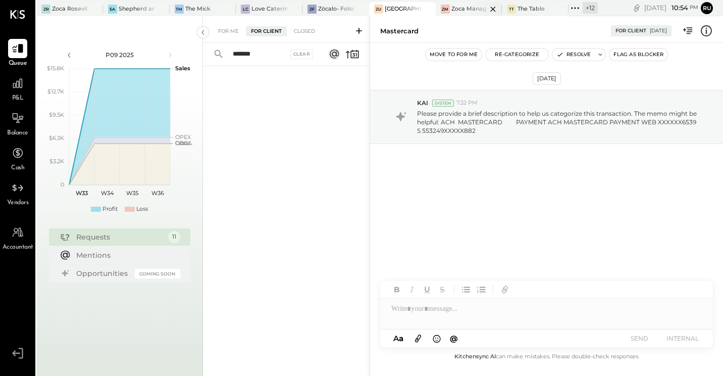
type input "*******"
click at [464, 9] on div "Zoca Management Services Inc" at bounding box center [470, 9] width 36 height 8
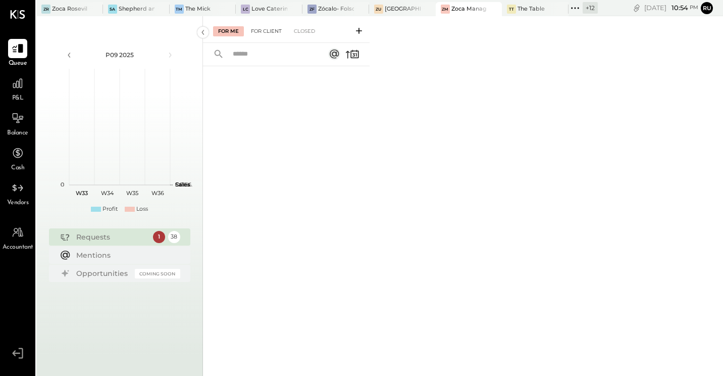
click at [267, 33] on div "For Client" at bounding box center [266, 31] width 41 height 10
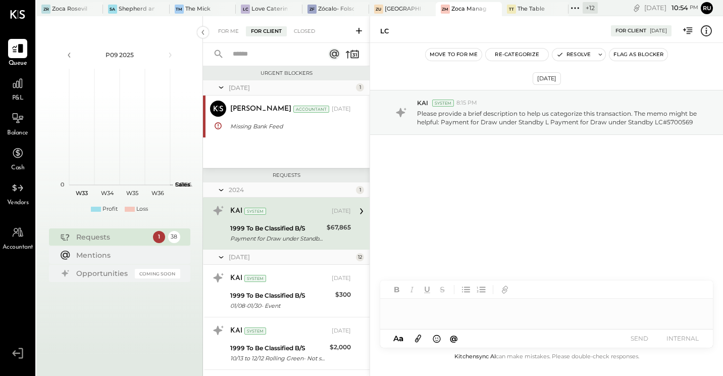
scroll to position [3, 0]
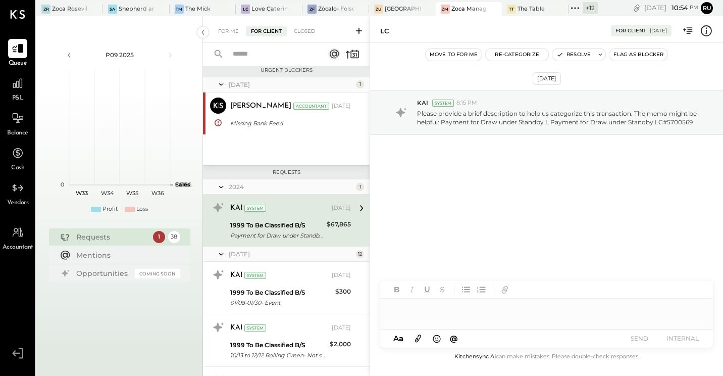
click at [265, 56] on input "text" at bounding box center [272, 54] width 91 height 17
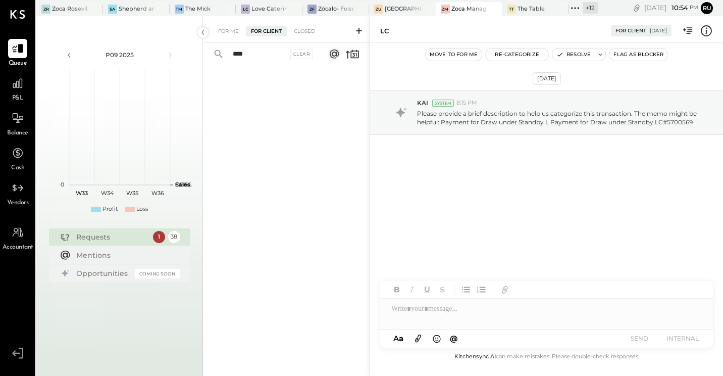
type input "****"
click at [117, 238] on div "Requests" at bounding box center [112, 237] width 72 height 10
click at [229, 33] on div "For Me" at bounding box center [228, 31] width 31 height 10
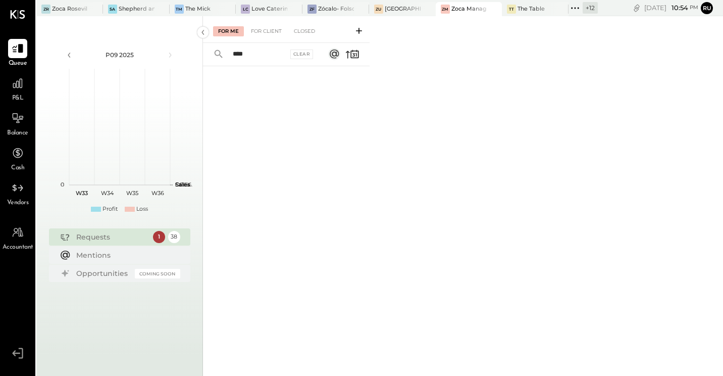
drag, startPoint x: 228, startPoint y: 48, endPoint x: 217, endPoint y: 46, distance: 10.7
click at [217, 46] on div "**** Clear" at bounding box center [265, 54] width 125 height 23
click at [266, 30] on div "For Client" at bounding box center [266, 31] width 41 height 10
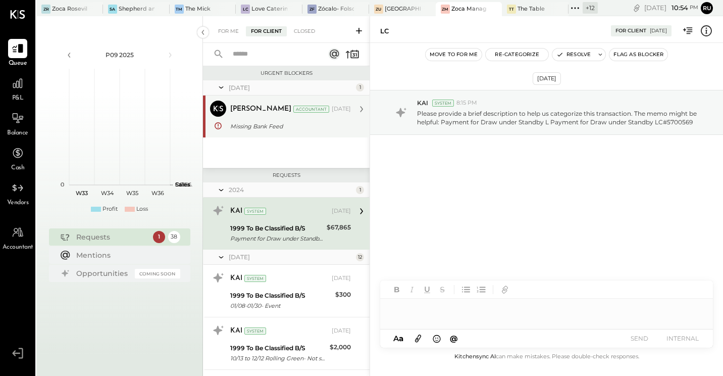
click at [269, 129] on div "Missing Bank Feed" at bounding box center [289, 126] width 118 height 10
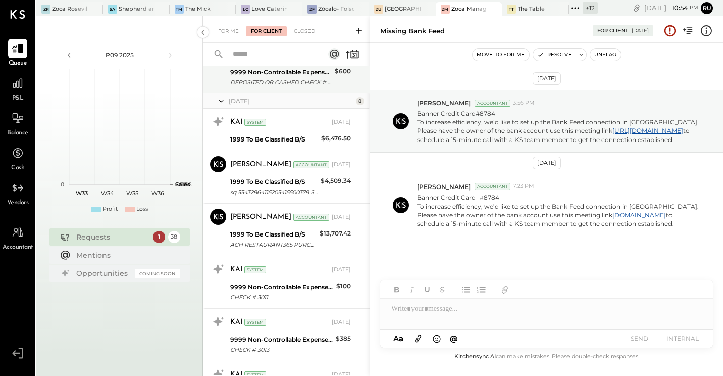
scroll to position [1136, 0]
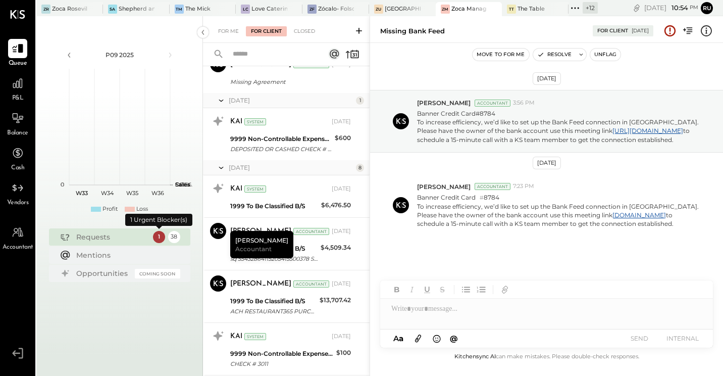
click at [161, 237] on div "1" at bounding box center [159, 237] width 12 height 12
click at [161, 234] on div "1" at bounding box center [159, 237] width 12 height 12
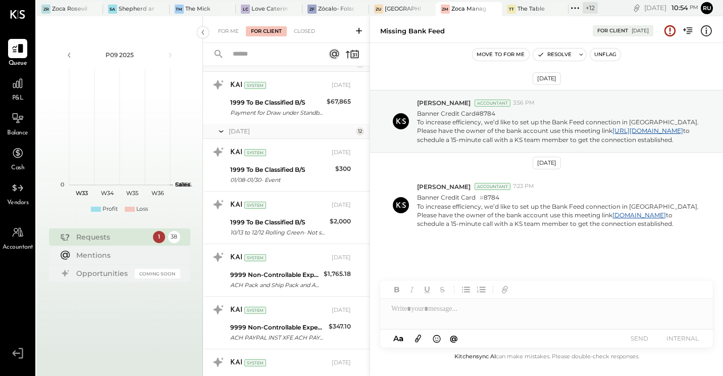
scroll to position [0, 0]
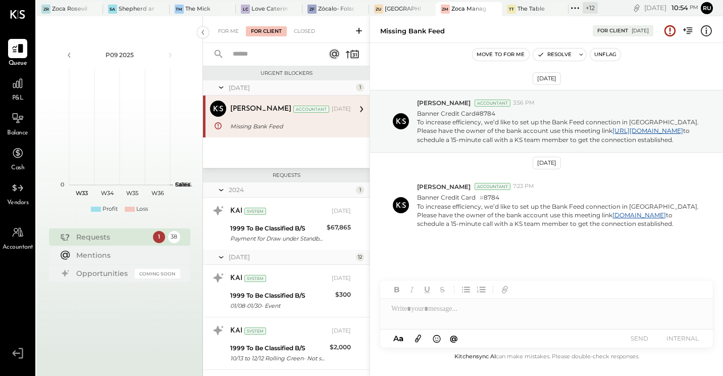
click at [224, 87] on icon at bounding box center [221, 87] width 10 height 25
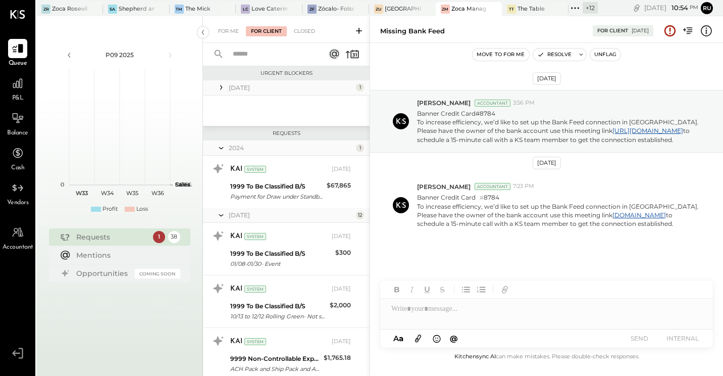
click at [222, 86] on icon at bounding box center [221, 87] width 10 height 10
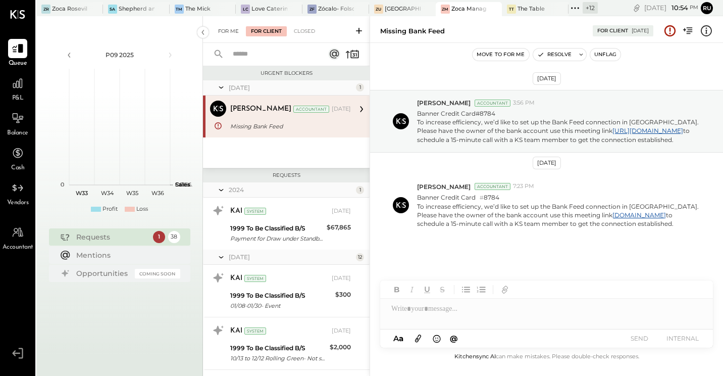
click at [233, 31] on div "For Me" at bounding box center [228, 31] width 31 height 10
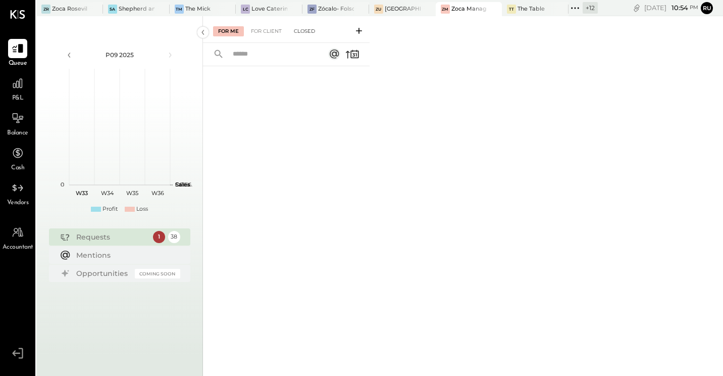
click at [306, 31] on div "Closed" at bounding box center [304, 31] width 31 height 10
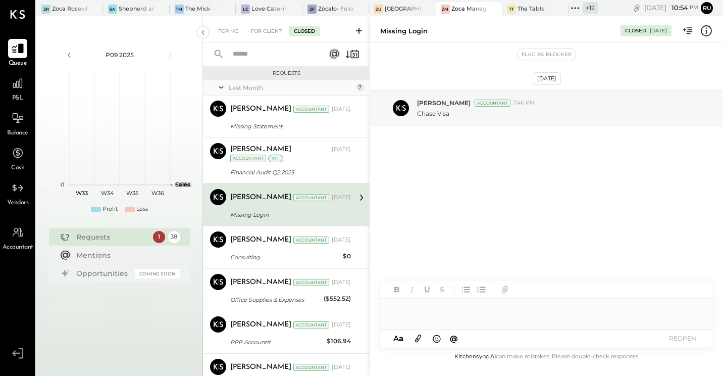
click at [9, 53] on div at bounding box center [17, 48] width 19 height 19
